Goal: Navigation & Orientation: Find specific page/section

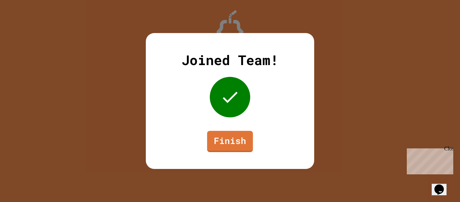
click at [219, 130] on div "Joined Team! Finish" at bounding box center [230, 101] width 168 height 136
click at [225, 142] on link "Finish" at bounding box center [229, 140] width 43 height 22
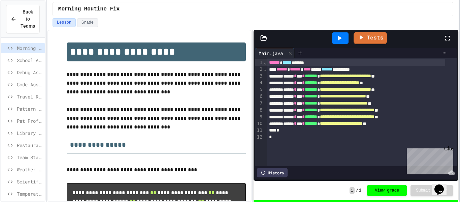
click at [460, 83] on div at bounding box center [459, 101] width 1 height 202
click at [448, 151] on div "Close" at bounding box center [448, 150] width 8 height 8
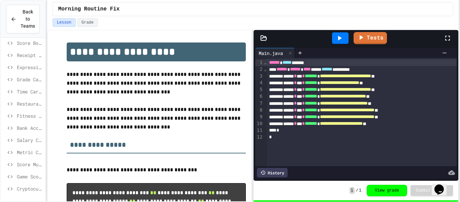
click at [28, 153] on span "Metric Conversion Debugger" at bounding box center [30, 152] width 26 height 7
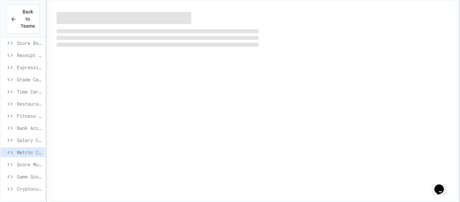
scroll to position [169, 0]
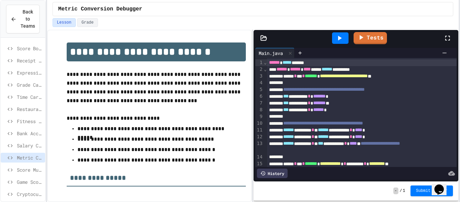
click at [31, 91] on div "Grade Calculator Pro" at bounding box center [23, 86] width 44 height 12
click at [30, 96] on span "Time Card Calculator" at bounding box center [30, 96] width 26 height 7
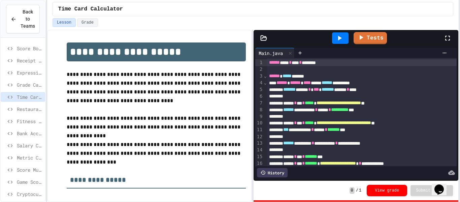
click at [30, 120] on span "Fitness Tracker Debugger" at bounding box center [30, 121] width 26 height 7
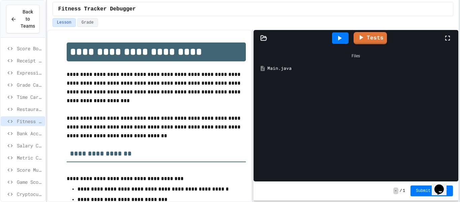
click at [35, 109] on span "Restaurant Order System" at bounding box center [30, 108] width 26 height 7
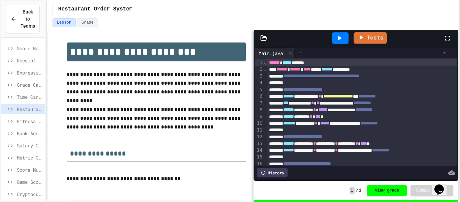
click at [38, 122] on span "Fitness Tracker Debugger" at bounding box center [30, 121] width 26 height 7
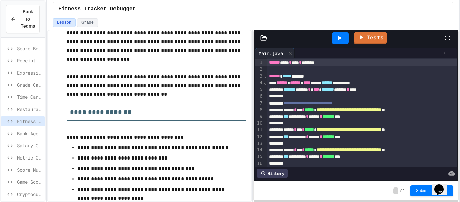
scroll to position [97, 0]
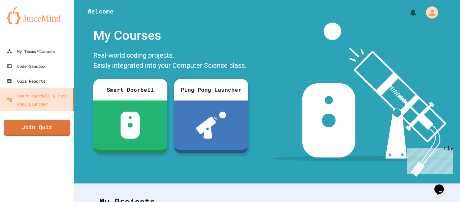
click at [450, 150] on div "Close" at bounding box center [448, 150] width 8 height 8
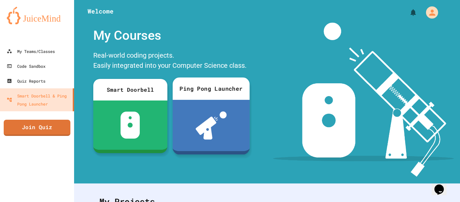
click at [244, 116] on div at bounding box center [210, 125] width 77 height 51
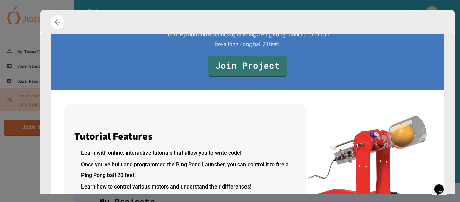
scroll to position [146, 0]
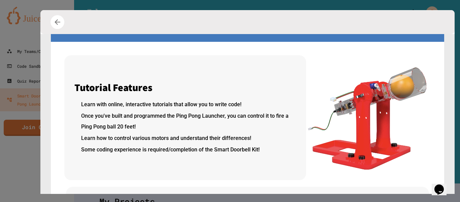
click at [53, 22] on icon "button" at bounding box center [57, 22] width 8 height 8
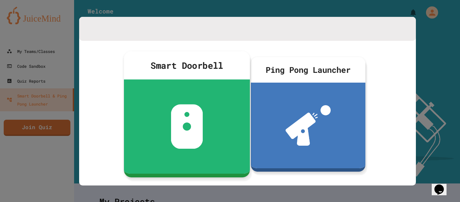
click at [213, 80] on div at bounding box center [187, 126] width 126 height 94
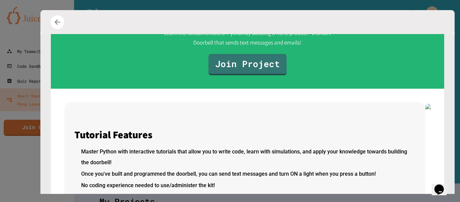
scroll to position [121, 0]
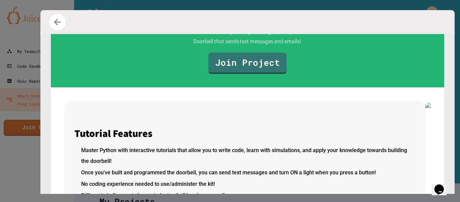
click at [53, 28] on button "button" at bounding box center [57, 22] width 17 height 17
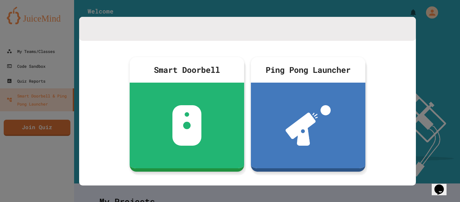
click at [429, 29] on div at bounding box center [230, 101] width 460 height 202
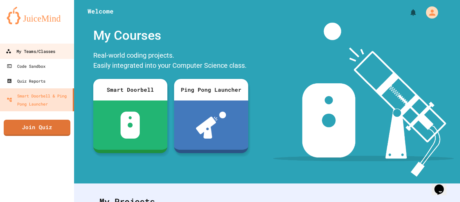
click at [55, 49] on div "My Teams/Classes" at bounding box center [31, 51] width 50 height 8
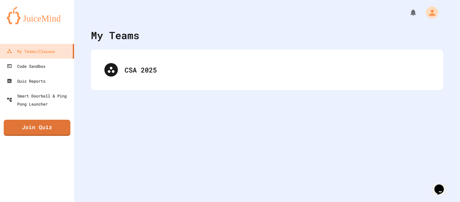
click at [141, 89] on div "CSA 2025" at bounding box center [267, 70] width 352 height 40
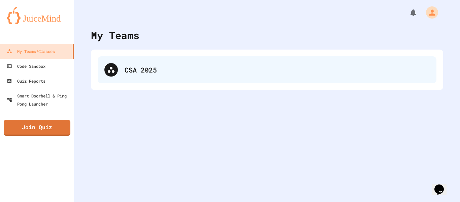
click at [146, 76] on div "CSA 2025" at bounding box center [267, 69] width 339 height 27
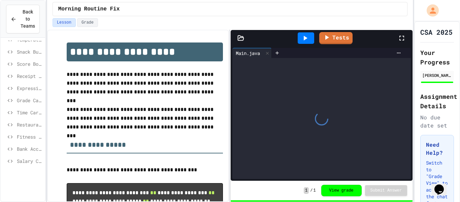
scroll to position [175, 0]
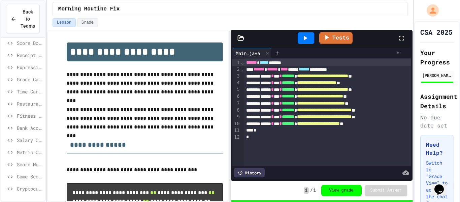
click at [33, 93] on span "Time Card Calculator" at bounding box center [30, 91] width 26 height 7
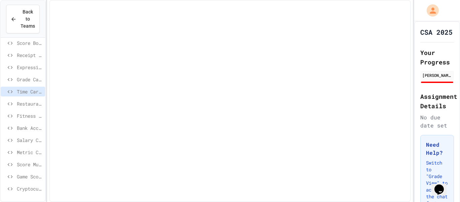
scroll to position [169, 0]
